Goal: Transaction & Acquisition: Purchase product/service

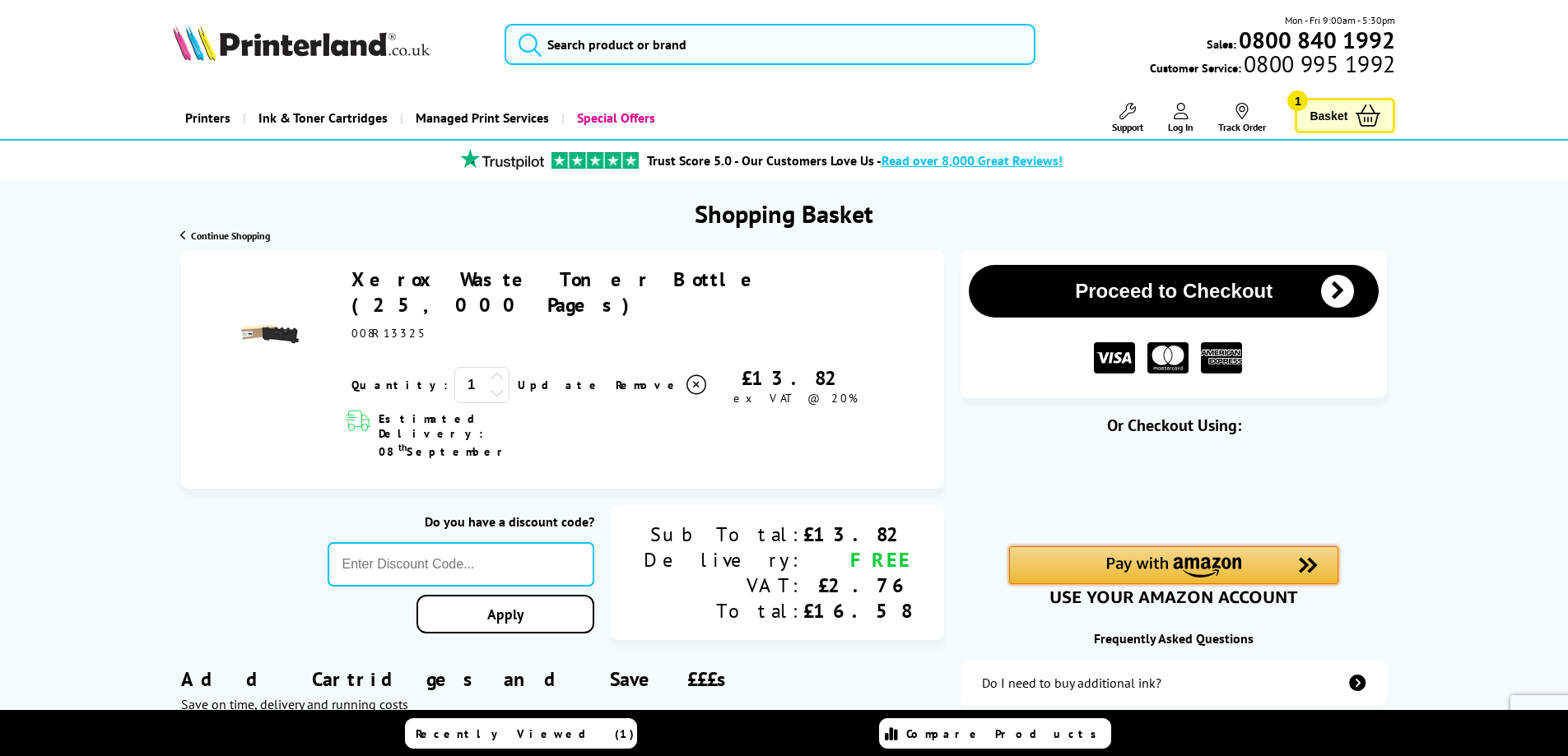
click at [1245, 567] on div "Amazon Pay - Use your Amazon account" at bounding box center [1174, 565] width 330 height 38
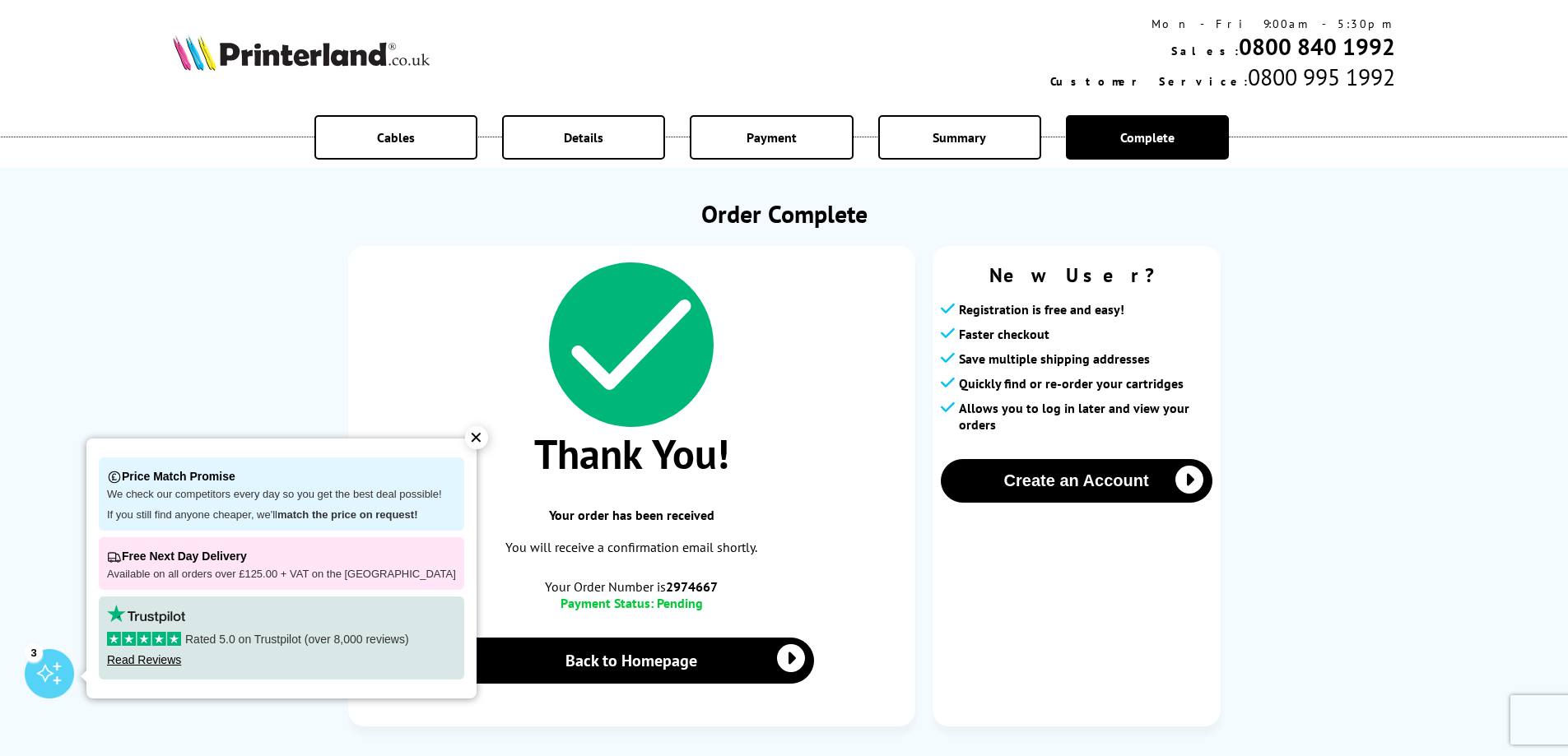
click at [469, 433] on div "✕" at bounding box center [476, 438] width 23 height 23
